Goal: Browse casually: Explore the website without a specific task or goal

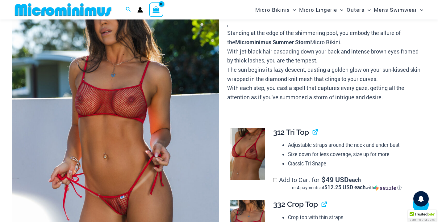
scroll to position [103, 0]
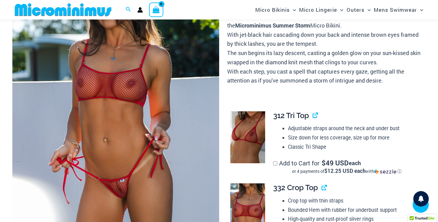
click at [129, 138] on img at bounding box center [115, 108] width 207 height 310
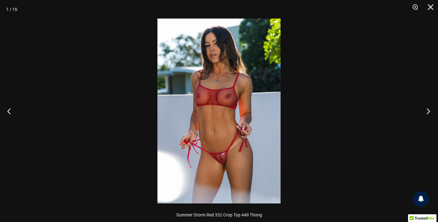
click at [428, 112] on button "Next" at bounding box center [426, 110] width 23 height 31
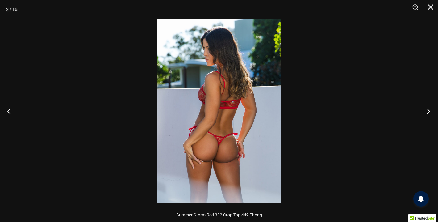
click at [428, 112] on button "Next" at bounding box center [426, 110] width 23 height 31
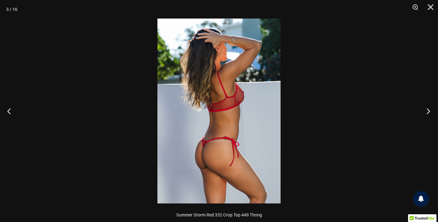
click at [428, 112] on button "Next" at bounding box center [426, 110] width 23 height 31
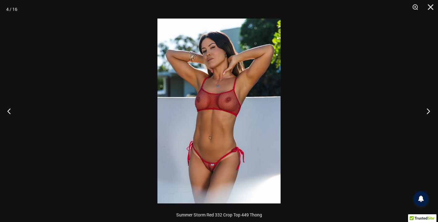
click at [428, 112] on button "Next" at bounding box center [426, 110] width 23 height 31
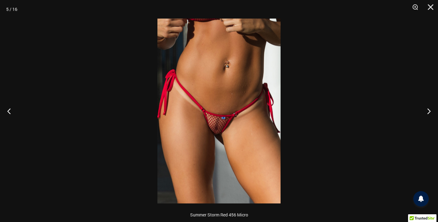
click at [233, 129] on img at bounding box center [219, 111] width 123 height 185
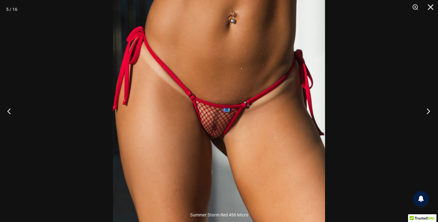
click at [428, 111] on button "Next" at bounding box center [426, 110] width 23 height 31
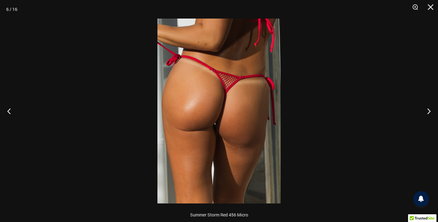
click at [231, 105] on img at bounding box center [219, 111] width 123 height 185
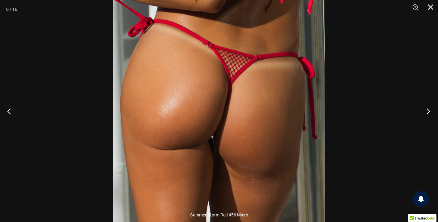
click at [430, 111] on button "Next" at bounding box center [426, 110] width 23 height 31
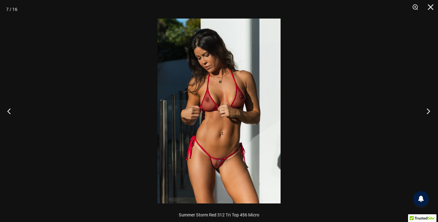
click at [430, 111] on button "Next" at bounding box center [426, 110] width 23 height 31
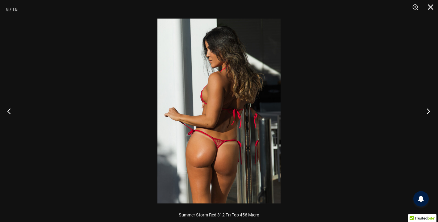
click at [430, 111] on button "Next" at bounding box center [426, 110] width 23 height 31
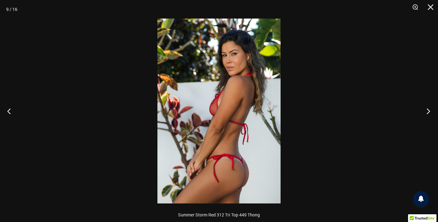
click at [430, 111] on button "Next" at bounding box center [426, 110] width 23 height 31
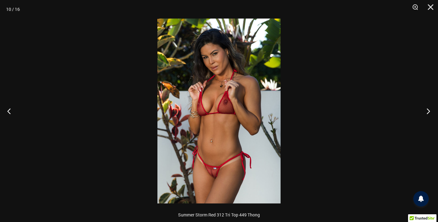
click at [430, 111] on button "Next" at bounding box center [426, 110] width 23 height 31
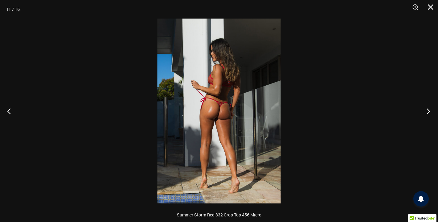
click at [430, 111] on button "Next" at bounding box center [426, 110] width 23 height 31
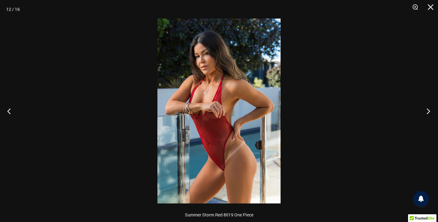
click at [429, 111] on button "Next" at bounding box center [426, 110] width 23 height 31
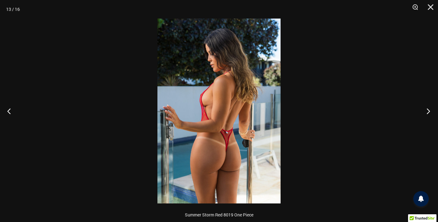
click at [429, 111] on button "Next" at bounding box center [426, 110] width 23 height 31
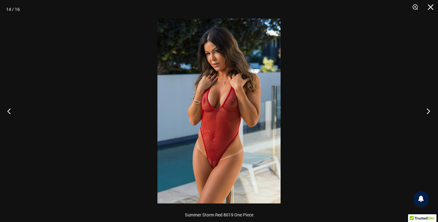
click at [429, 110] on button "Next" at bounding box center [426, 110] width 23 height 31
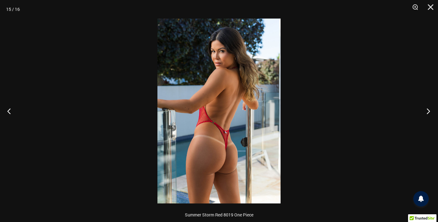
click at [429, 110] on button "Next" at bounding box center [426, 110] width 23 height 31
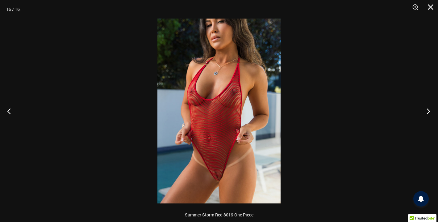
click at [429, 110] on button "Next" at bounding box center [426, 110] width 23 height 31
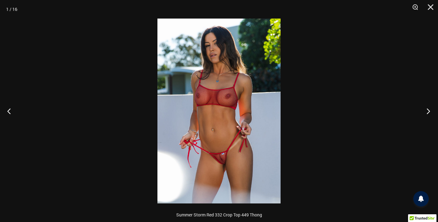
click at [429, 110] on button "Next" at bounding box center [426, 110] width 23 height 31
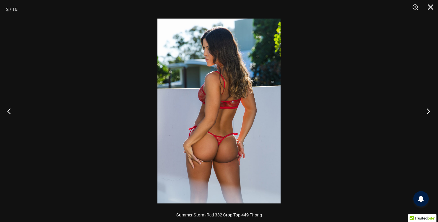
click at [429, 110] on button "Next" at bounding box center [426, 110] width 23 height 31
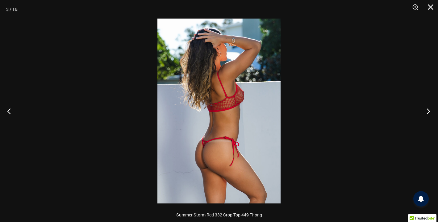
click at [429, 110] on button "Next" at bounding box center [426, 110] width 23 height 31
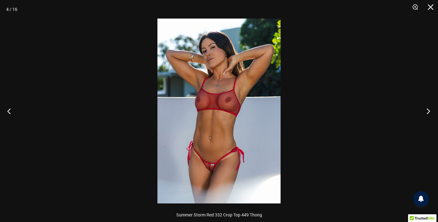
click at [429, 110] on button "Next" at bounding box center [426, 110] width 23 height 31
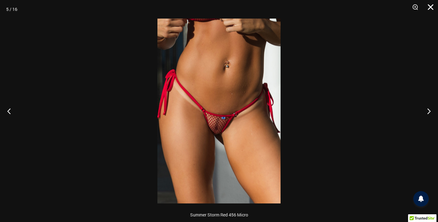
click at [431, 6] on button "Close" at bounding box center [428, 9] width 15 height 19
